Goal: Task Accomplishment & Management: Complete application form

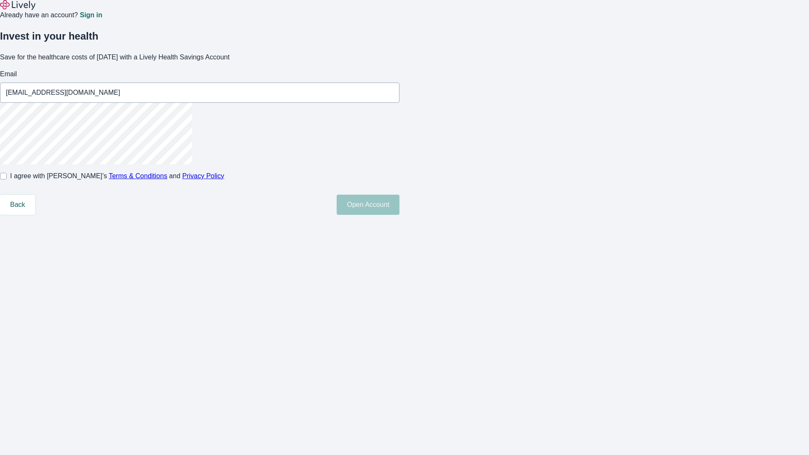
click at [7, 180] on input "I agree with Lively’s Terms & Conditions and Privacy Policy" at bounding box center [3, 176] width 7 height 7
checkbox input "true"
click at [400, 215] on button "Open Account" at bounding box center [368, 205] width 63 height 20
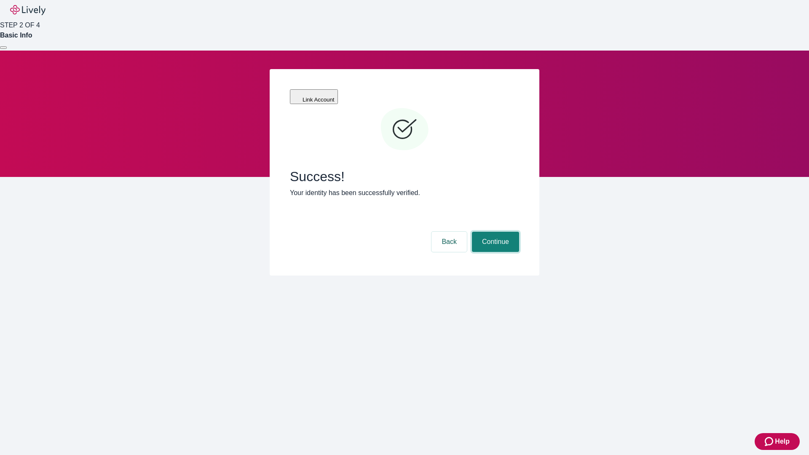
click at [494, 232] on button "Continue" at bounding box center [495, 242] width 47 height 20
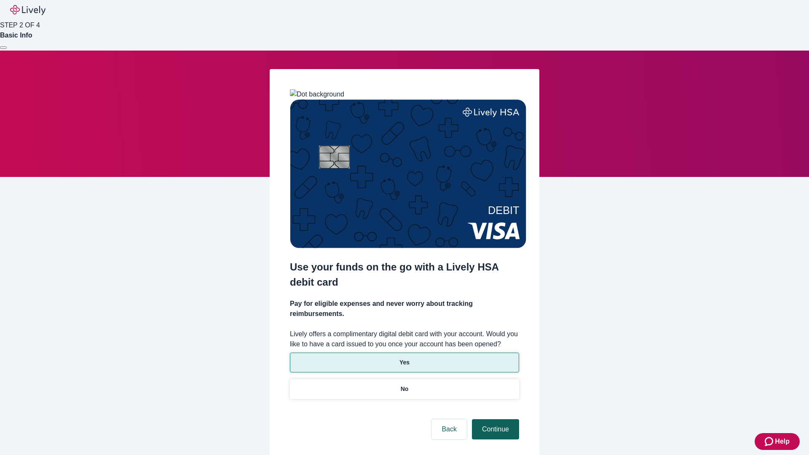
click at [404, 385] on p "No" at bounding box center [405, 389] width 8 height 9
click at [494, 419] on button "Continue" at bounding box center [495, 429] width 47 height 20
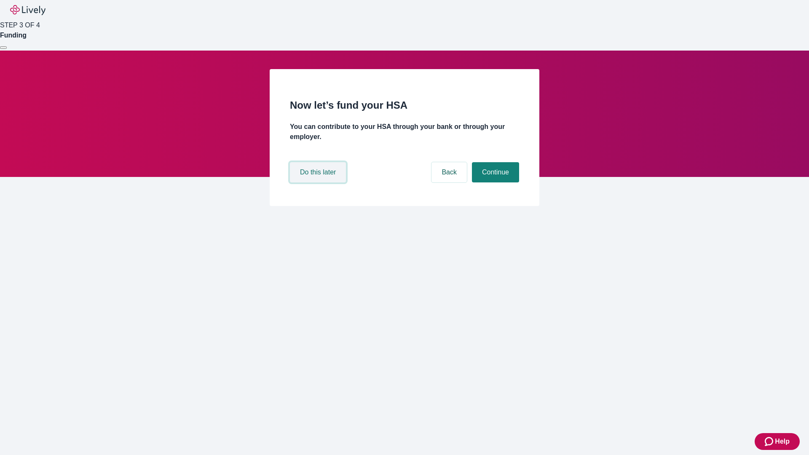
click at [319, 183] on button "Do this later" at bounding box center [318, 172] width 56 height 20
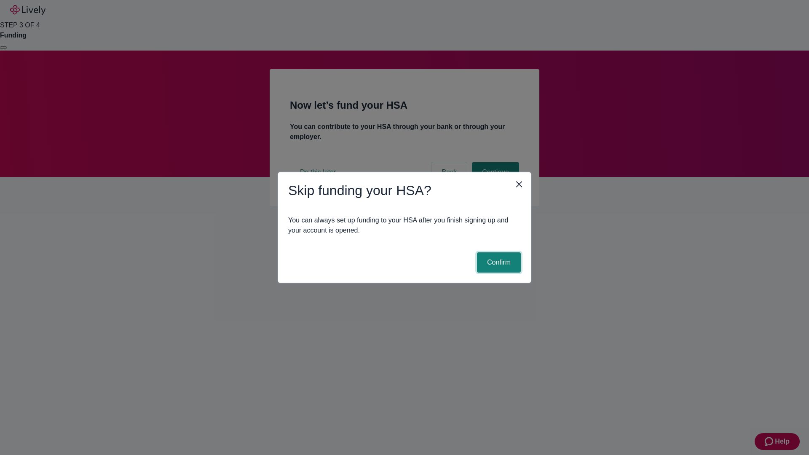
click at [498, 263] on button "Confirm" at bounding box center [499, 263] width 44 height 20
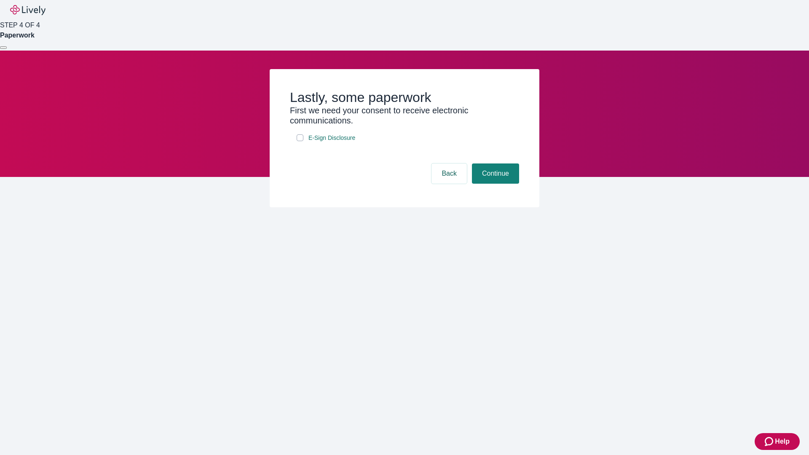
click at [300, 141] on input "E-Sign Disclosure" at bounding box center [300, 137] width 7 height 7
checkbox input "true"
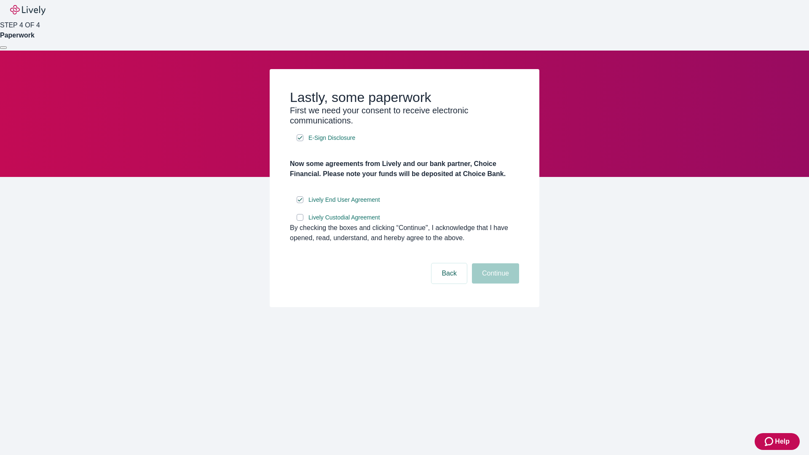
click at [300, 221] on input "Lively Custodial Agreement" at bounding box center [300, 217] width 7 height 7
checkbox input "true"
click at [494, 284] on button "Continue" at bounding box center [495, 273] width 47 height 20
